Goal: Task Accomplishment & Management: Manage account settings

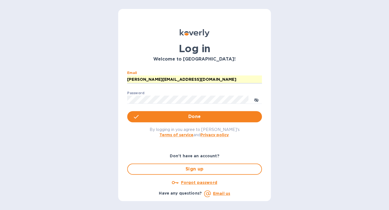
click at [136, 142] on div "By logging in you agree to [PERSON_NAME]'s Terms of service and Privacy policy ." at bounding box center [195, 132] width 144 height 20
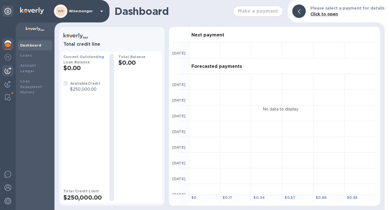
click at [8, 69] on img at bounding box center [7, 70] width 7 height 7
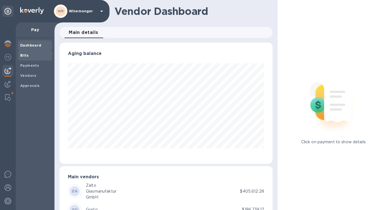
scroll to position [121, 213]
click at [22, 58] on b "Bills" at bounding box center [24, 55] width 8 height 4
